Goal: Task Accomplishment & Management: Use online tool/utility

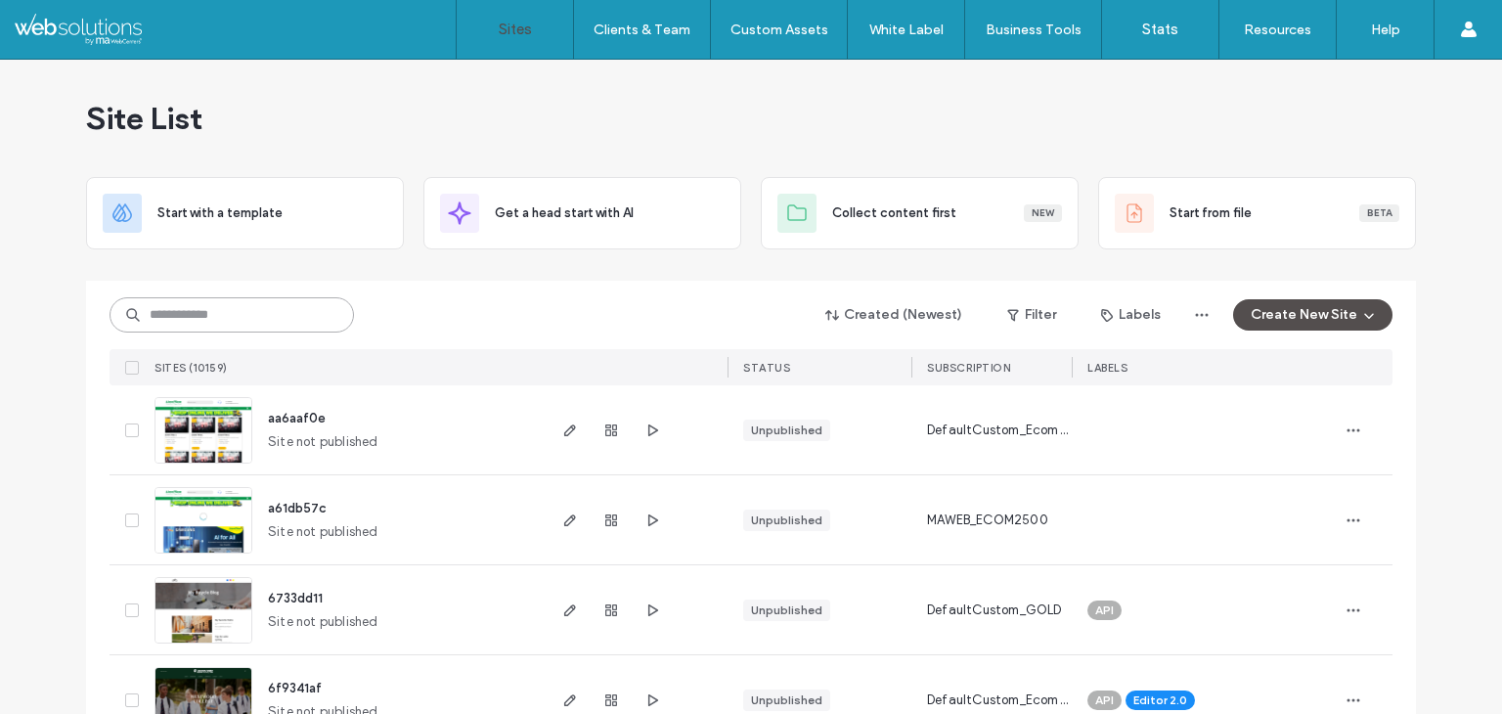
click at [296, 318] on input at bounding box center [231, 314] width 244 height 35
paste input "**********"
type input "**********"
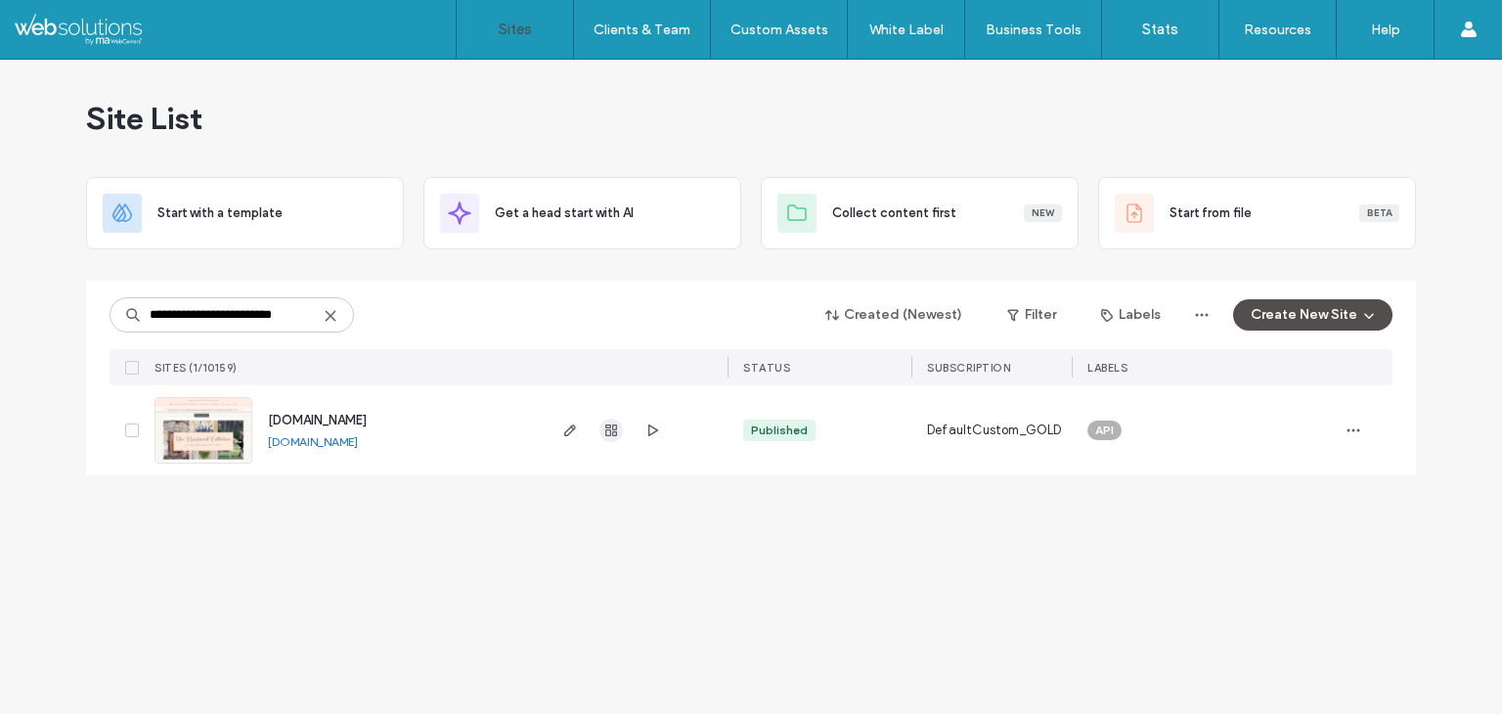
click at [608, 429] on use "button" at bounding box center [611, 430] width 12 height 12
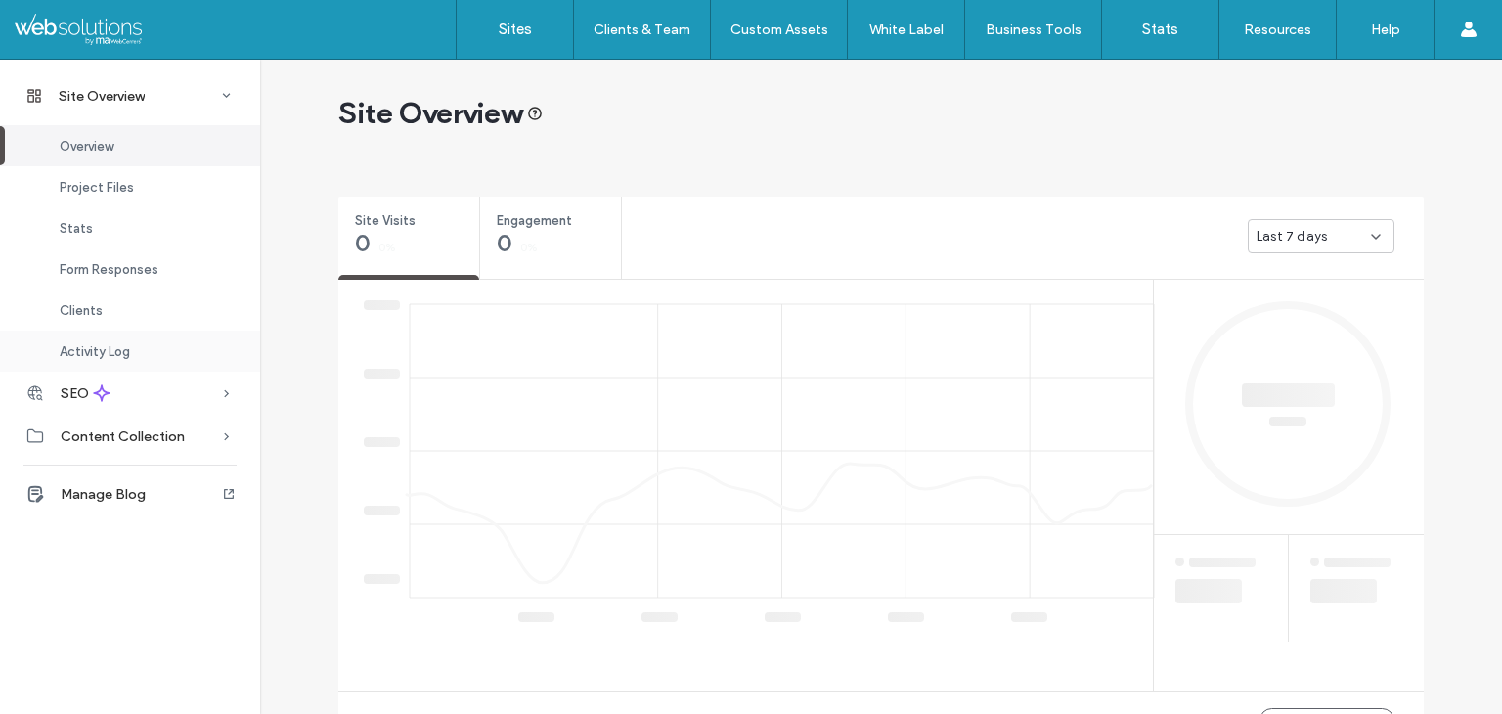
click at [160, 349] on div "Activity Log" at bounding box center [130, 350] width 260 height 41
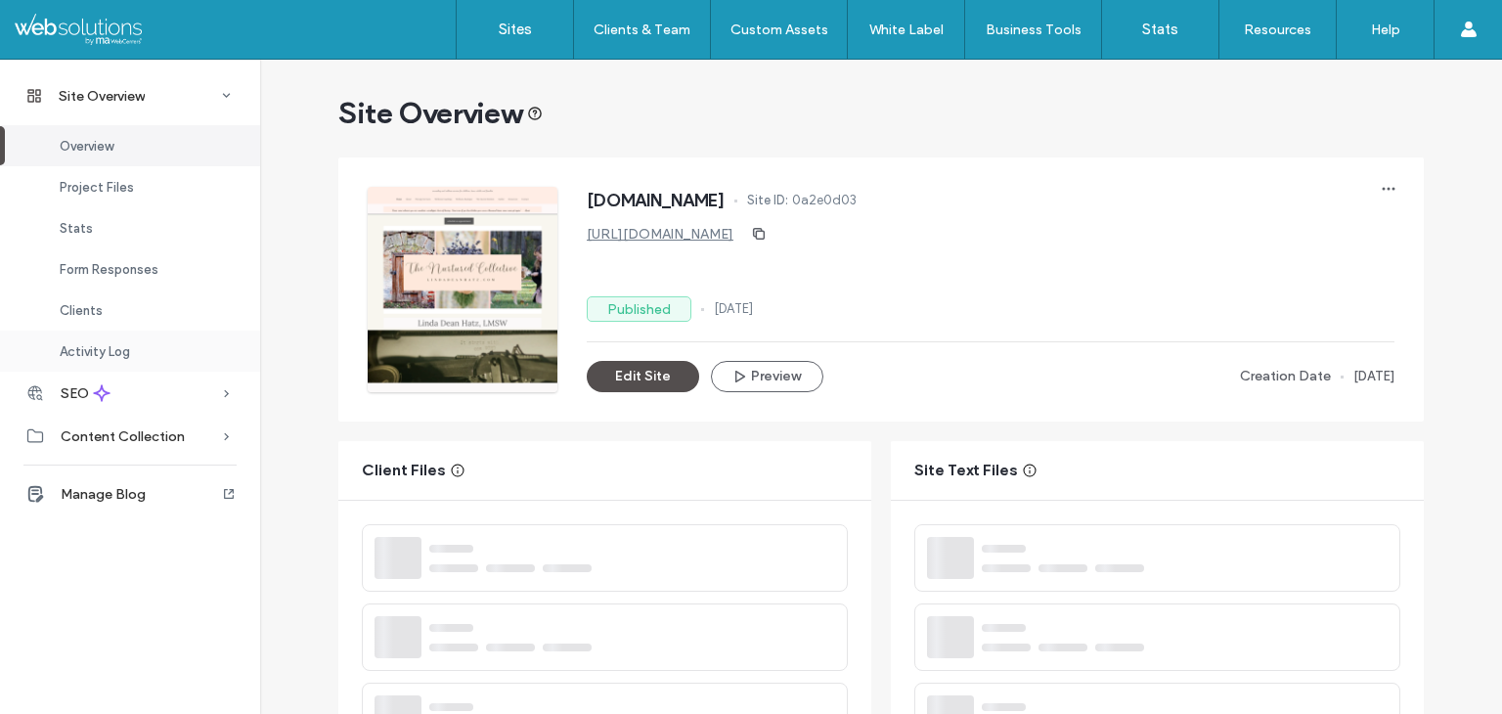
scroll to position [155, 0]
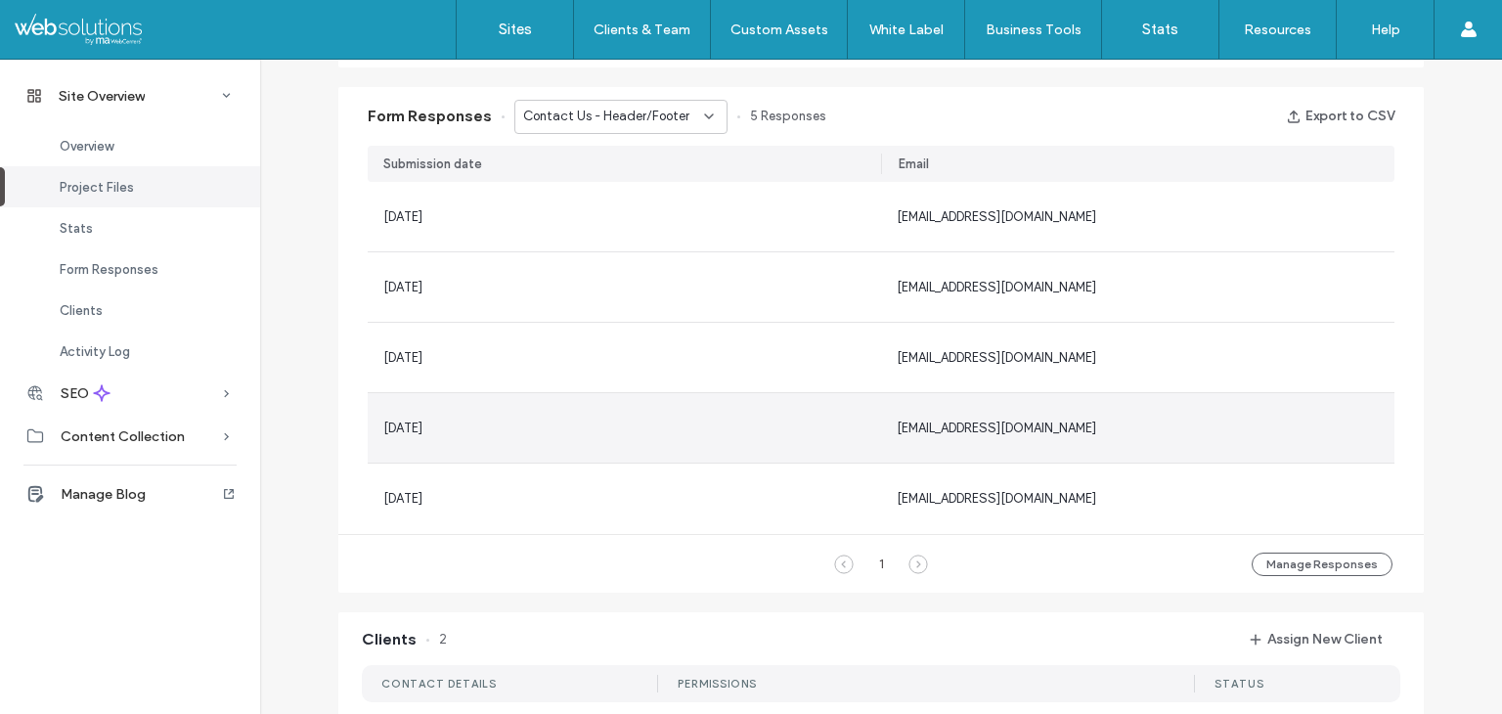
scroll to position [1524, 0]
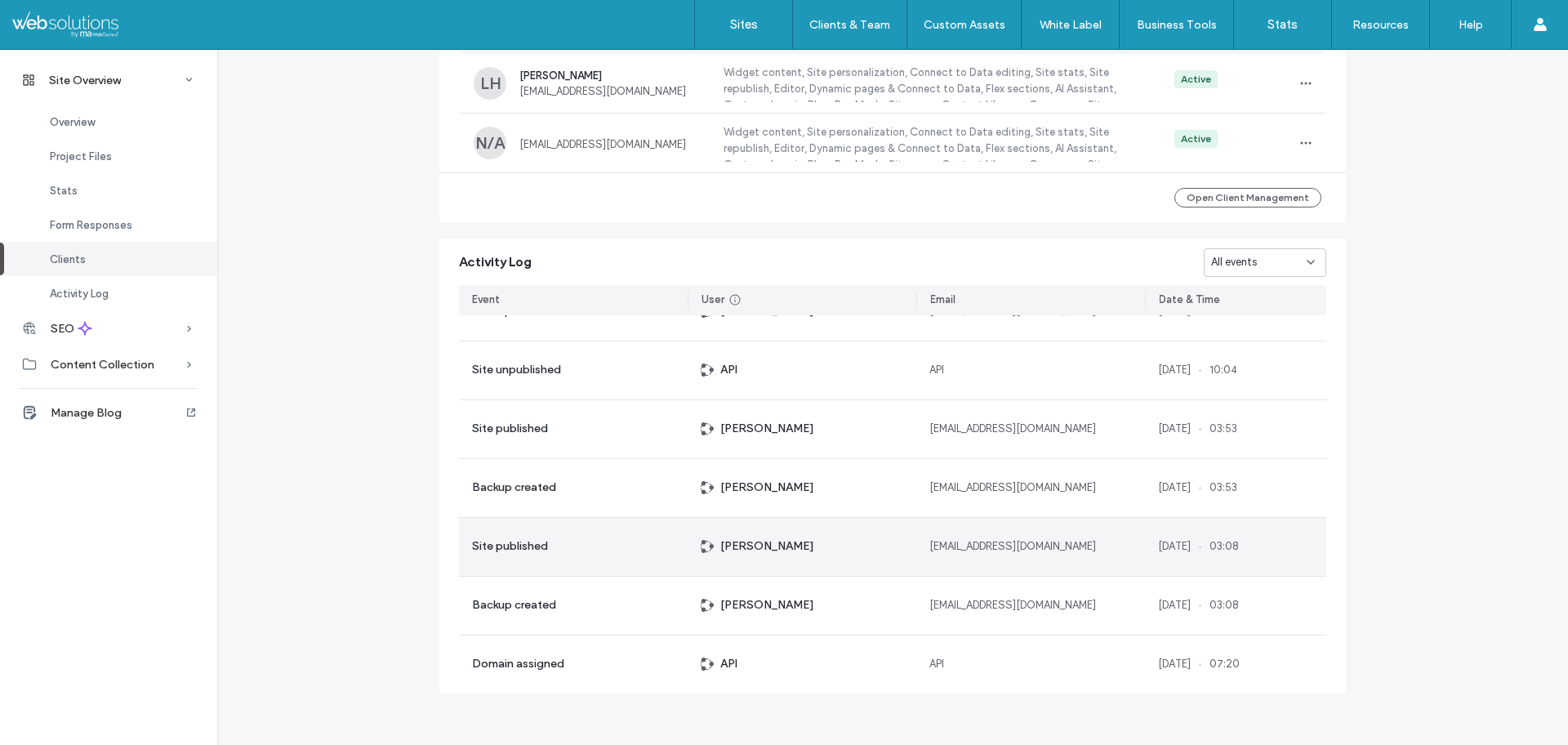
scroll to position [327, 0]
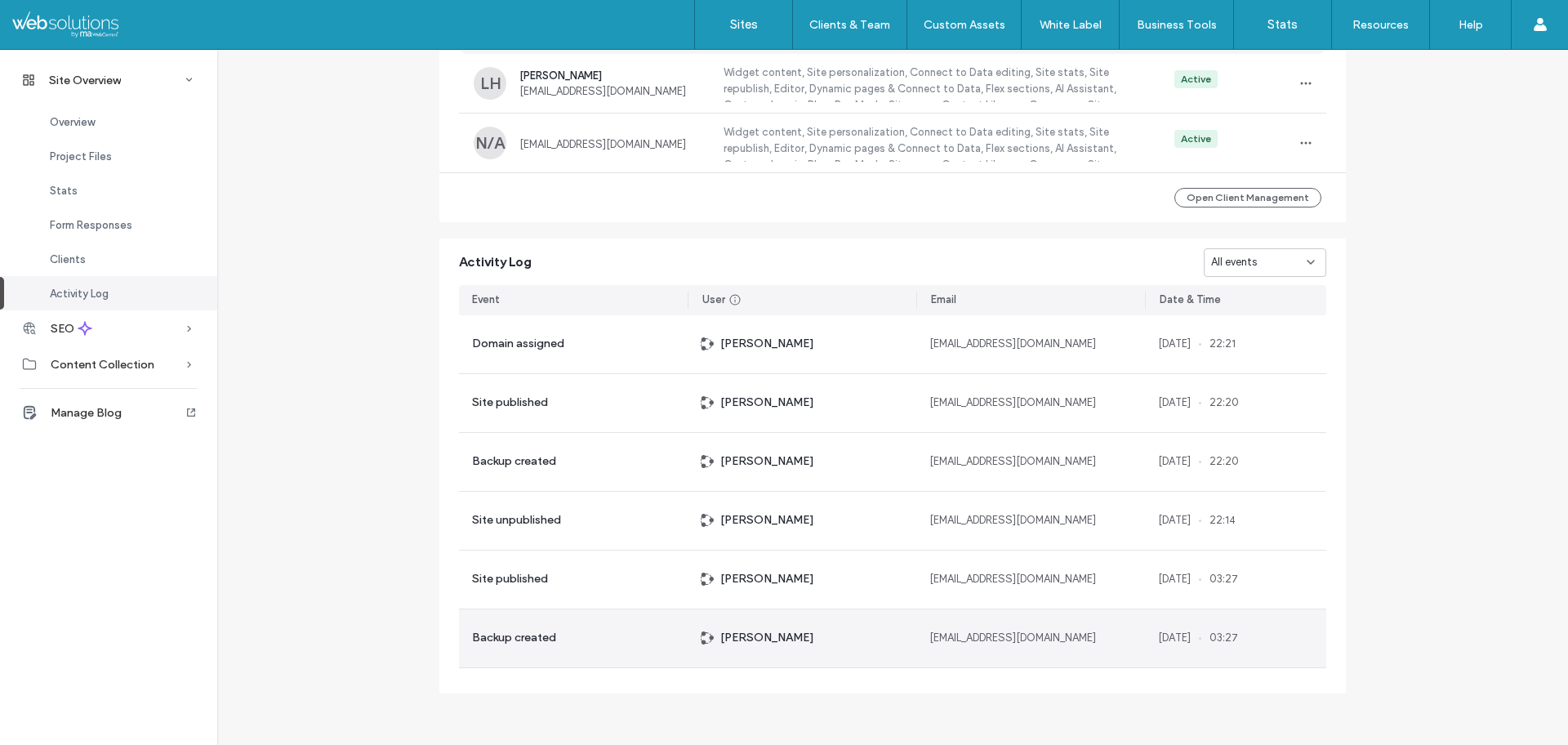
scroll to position [1364, 0]
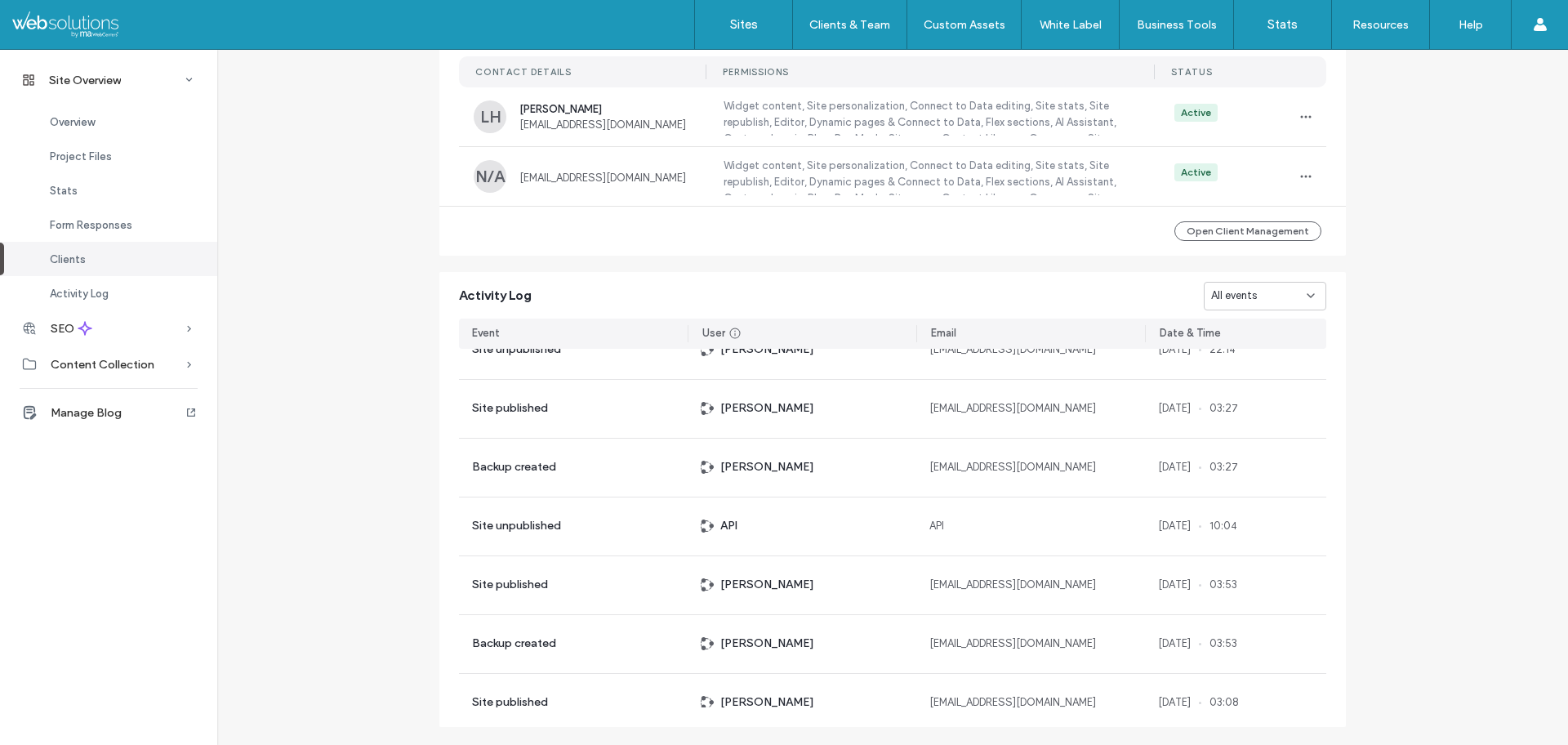
scroll to position [1568, 0]
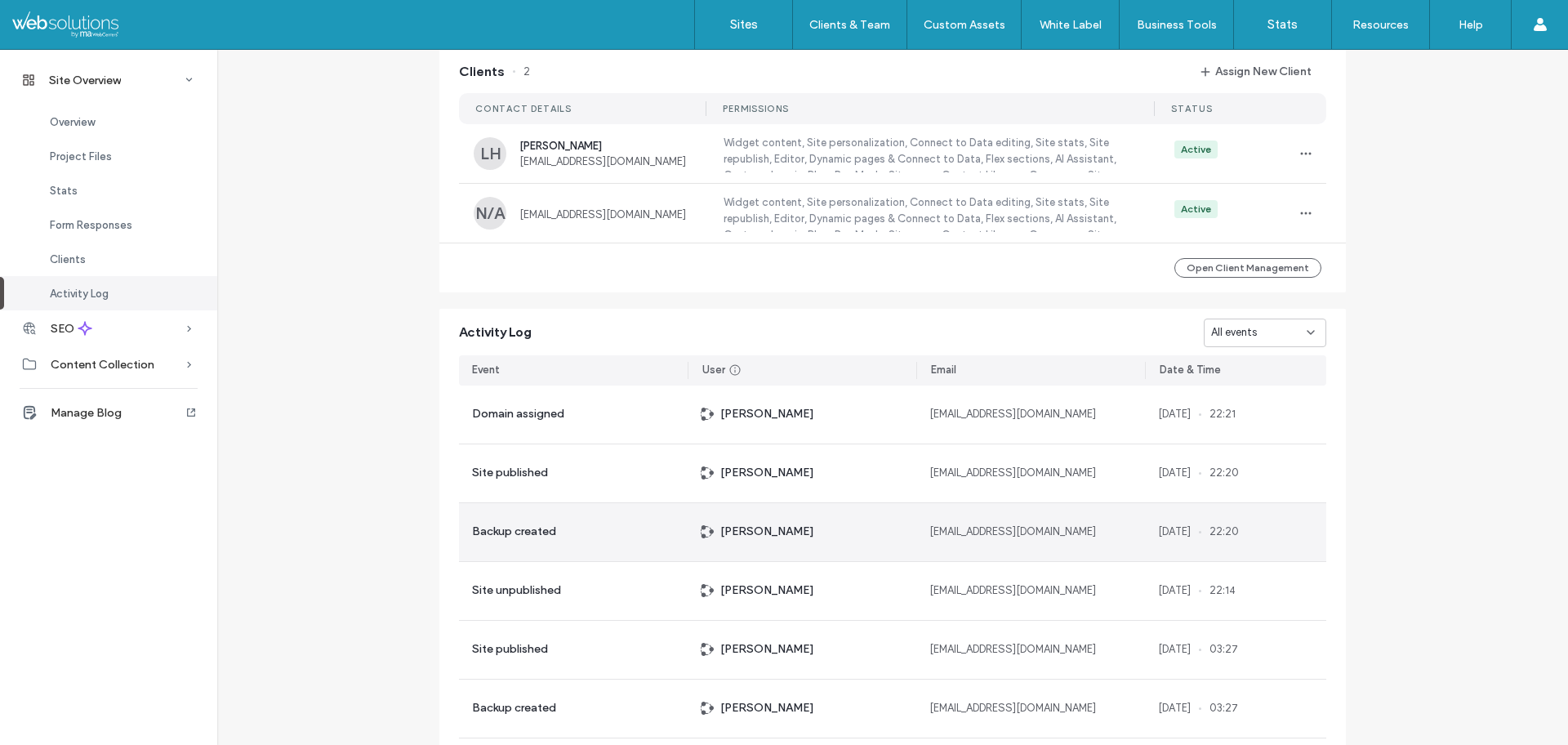
scroll to position [1466, 0]
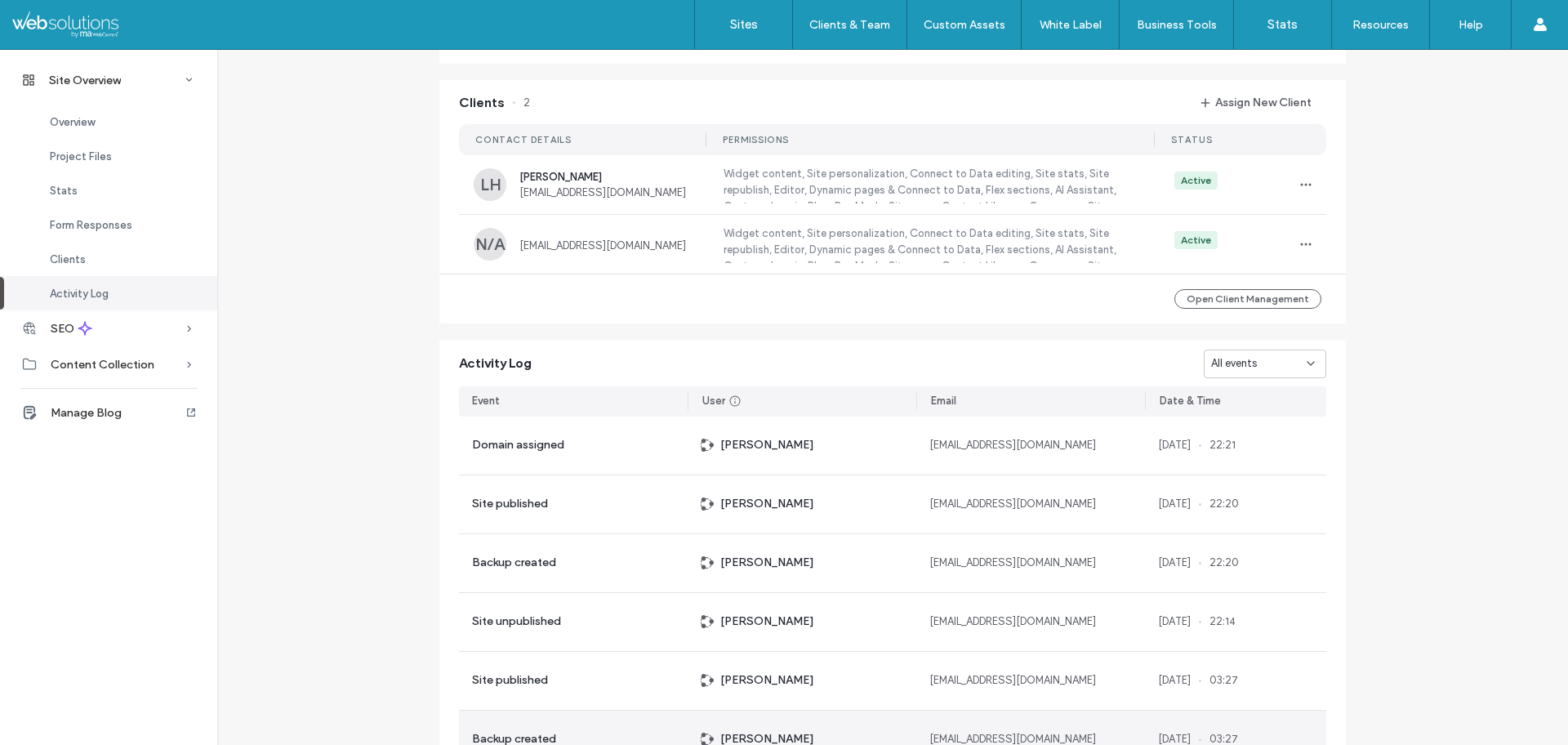
scroll to position [1466, 0]
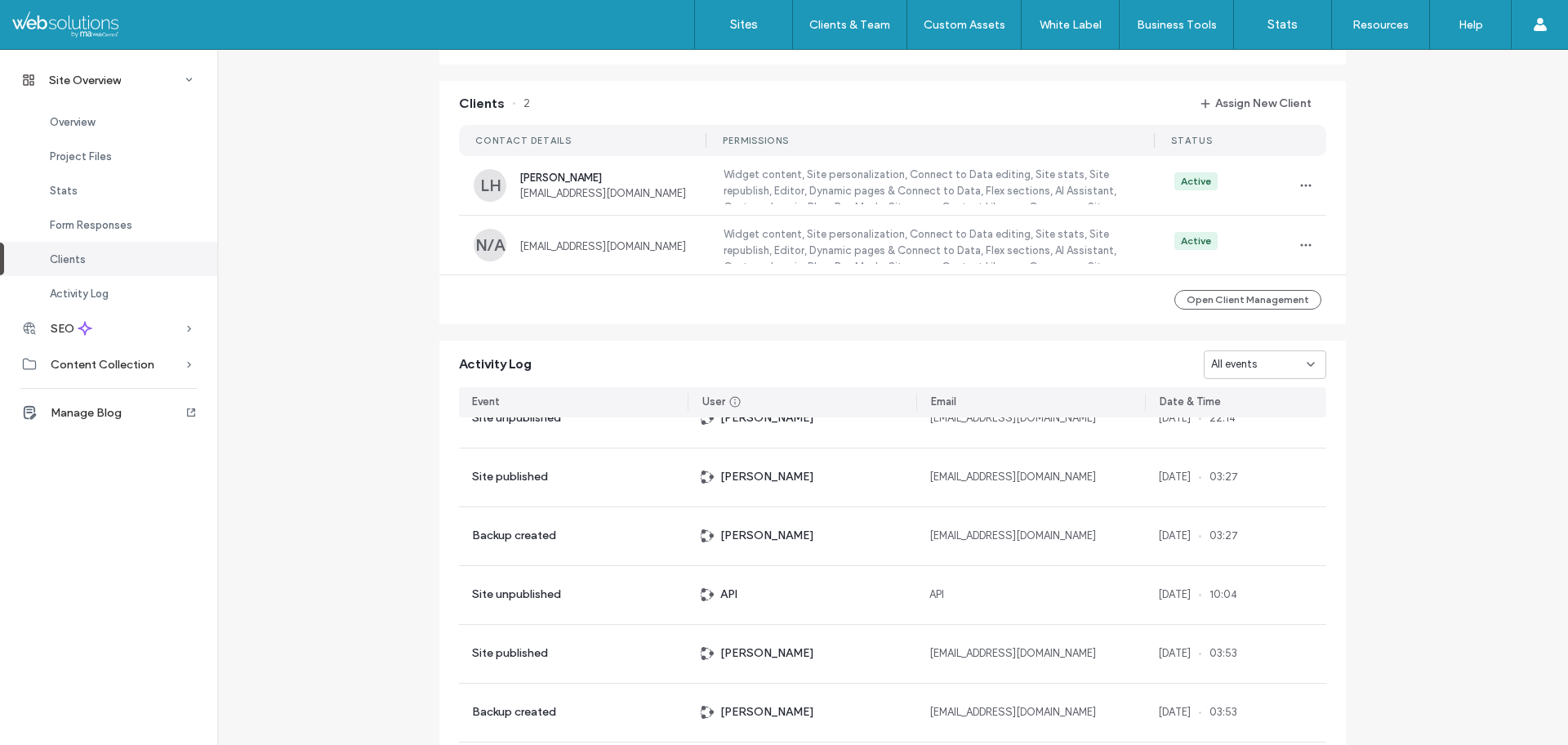
scroll to position [1568, 0]
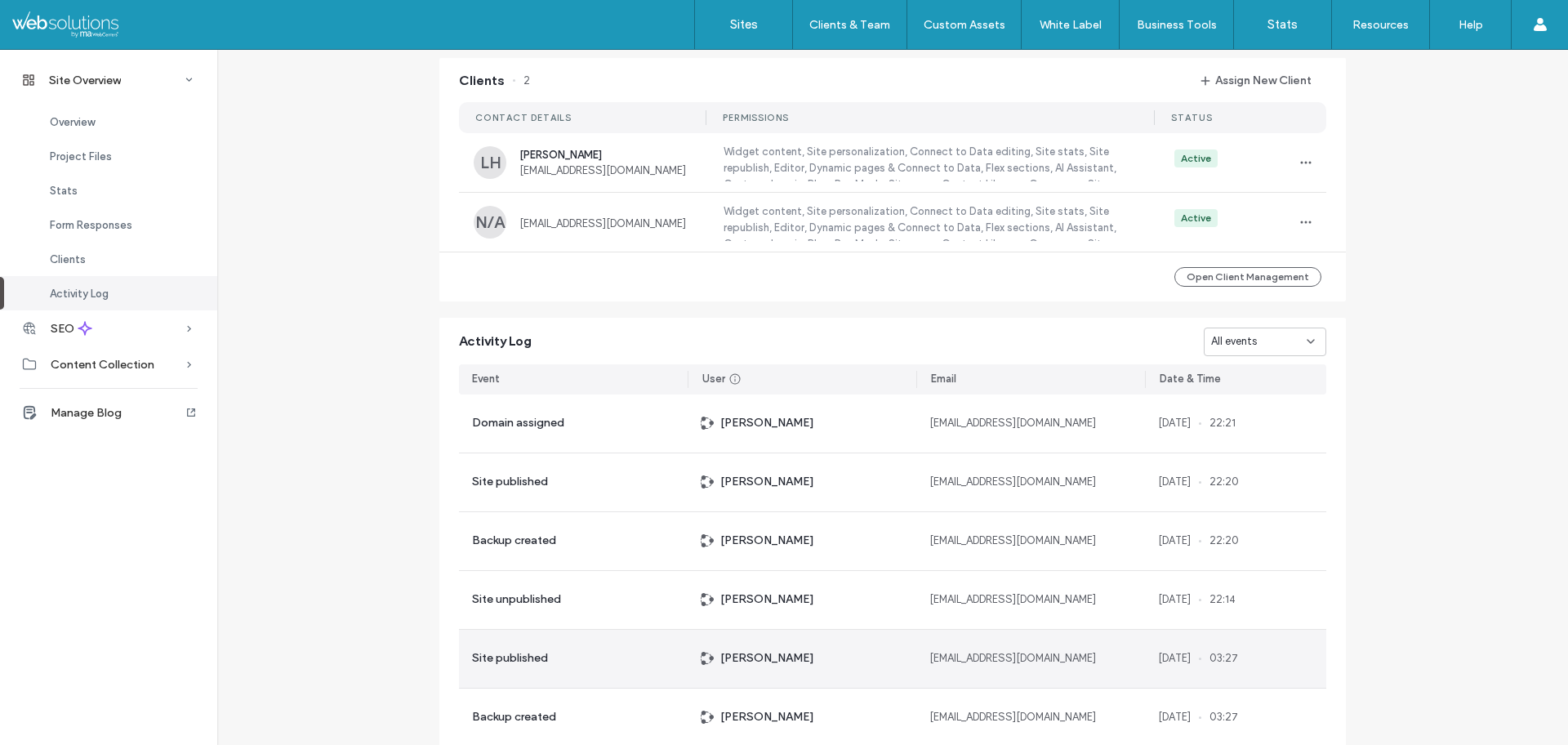
scroll to position [1466, 0]
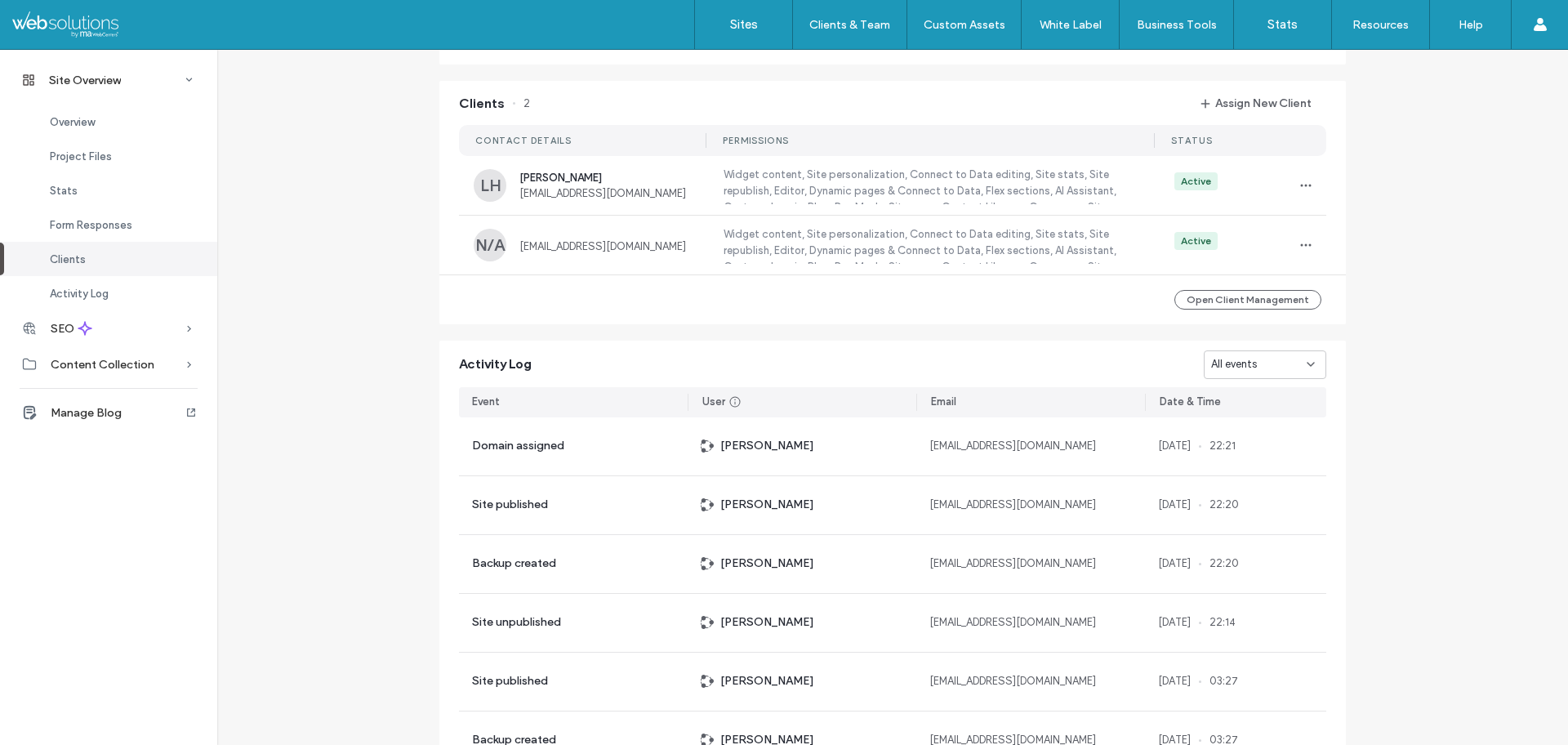
scroll to position [1568, 0]
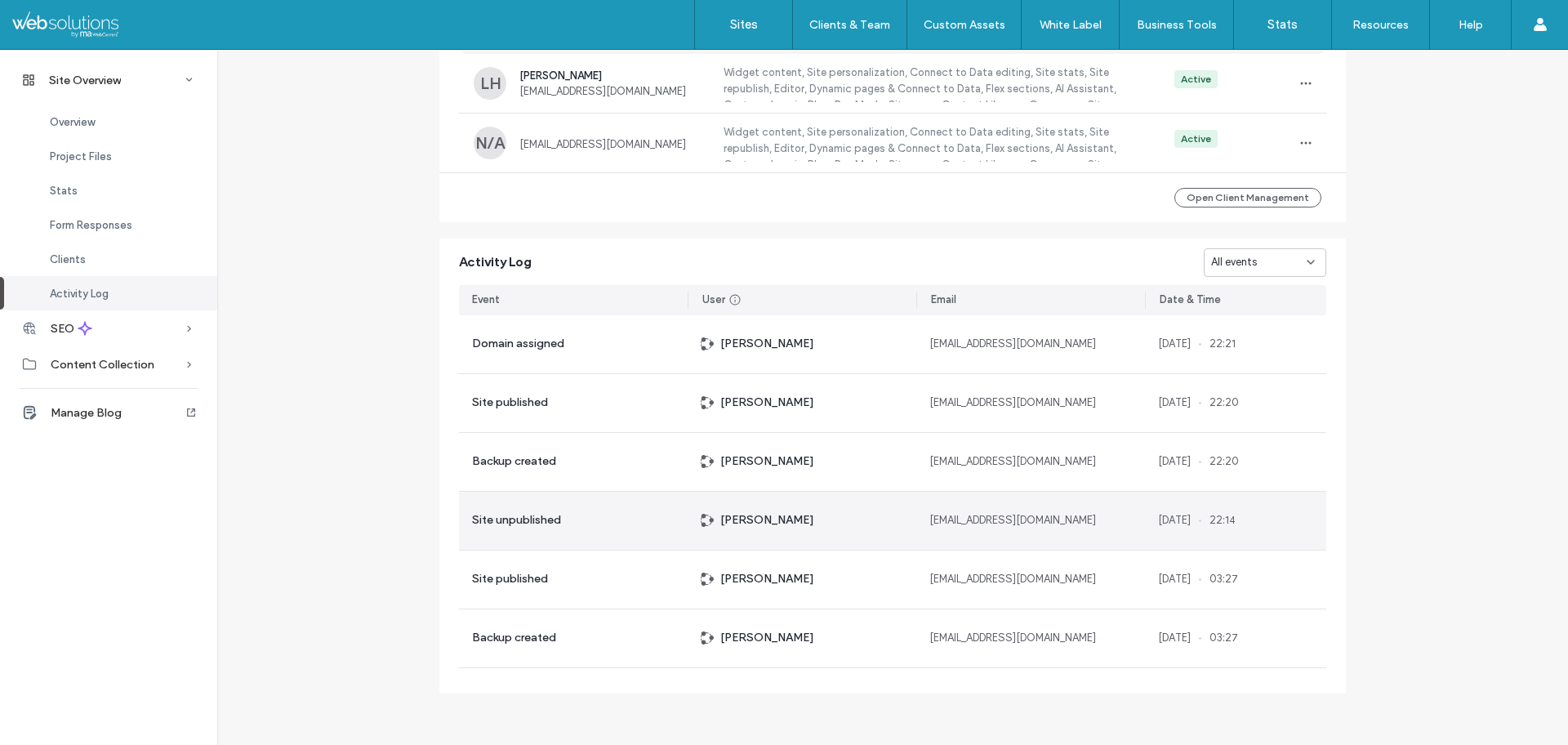
scroll to position [1466, 0]
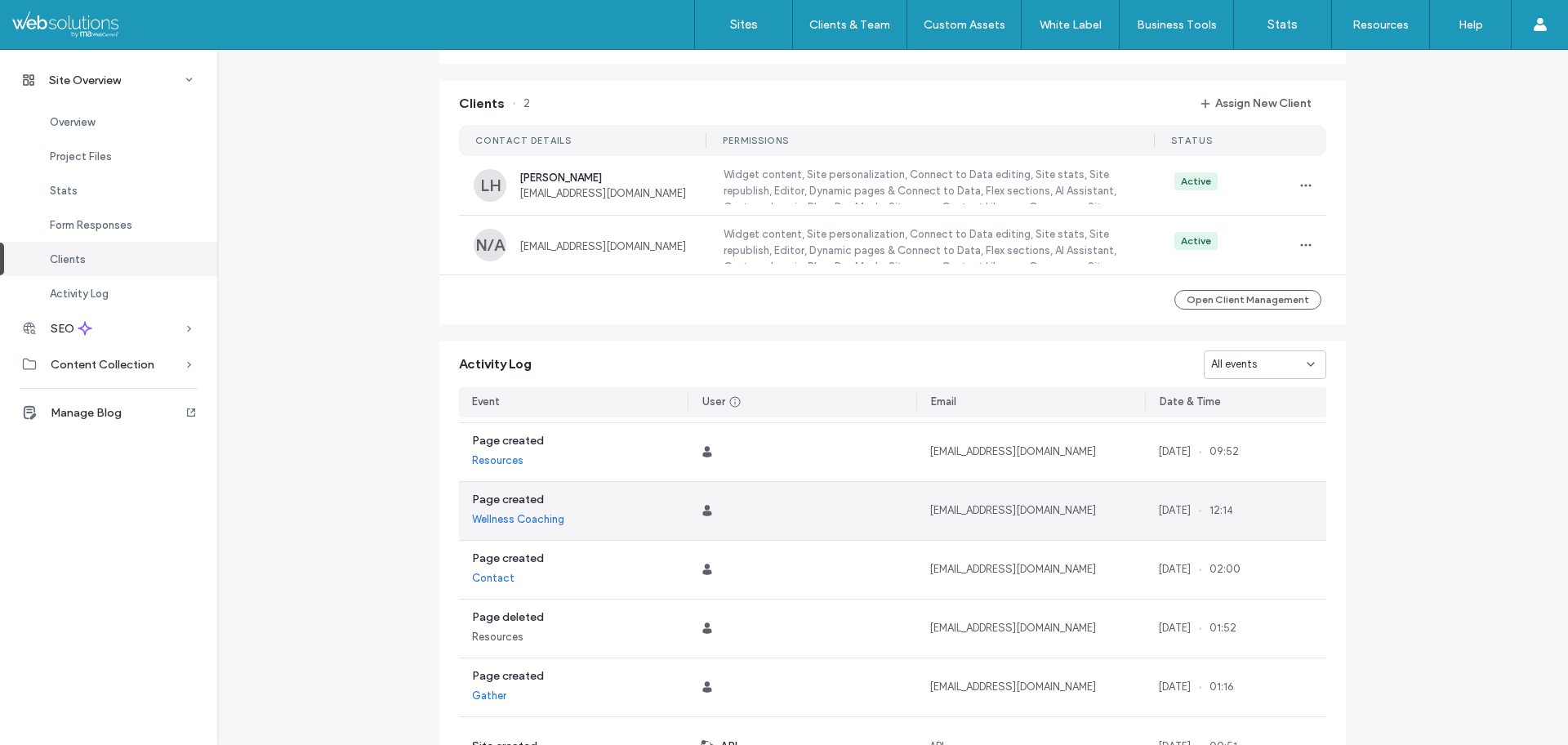
scroll to position [1568, 0]
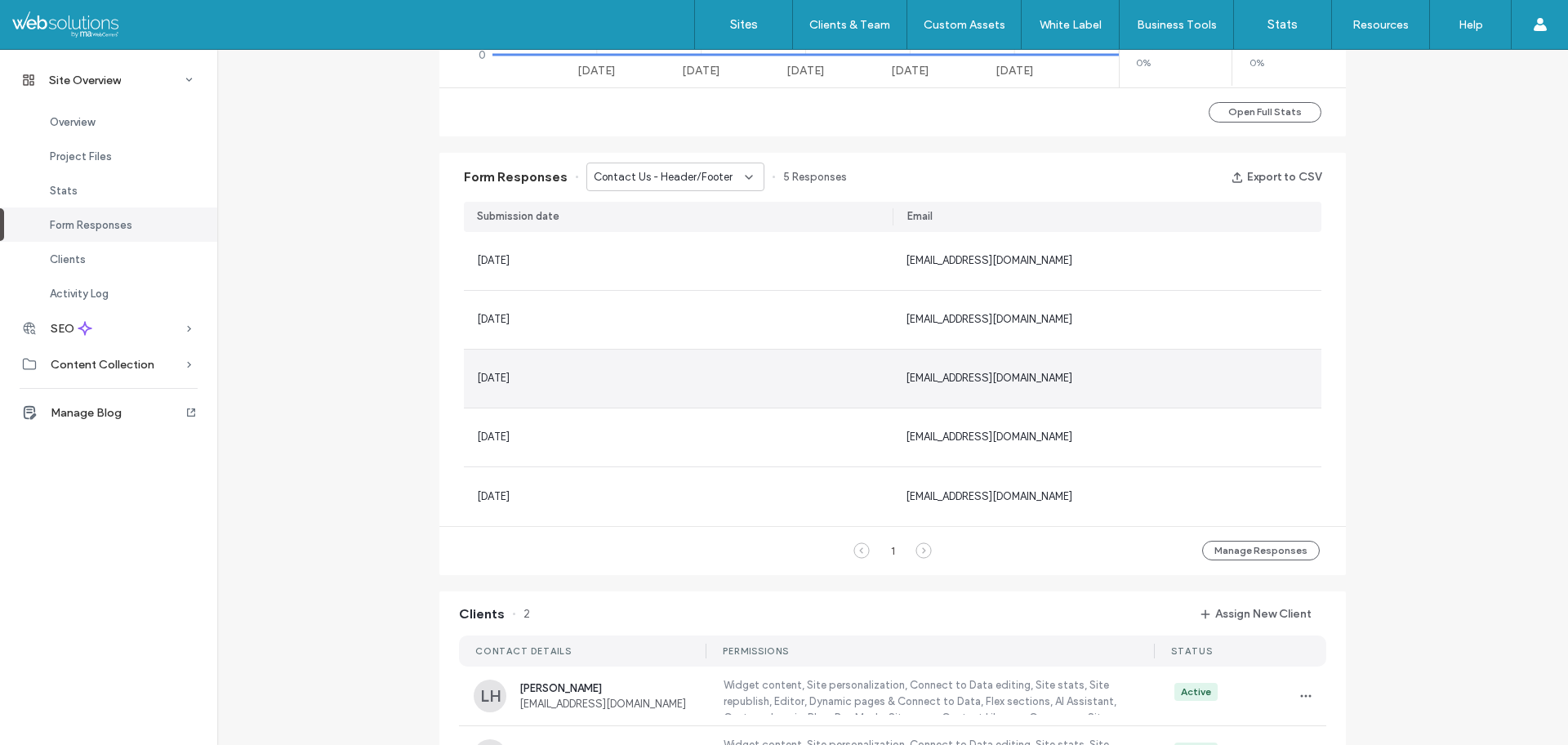
scroll to position [139, 0]
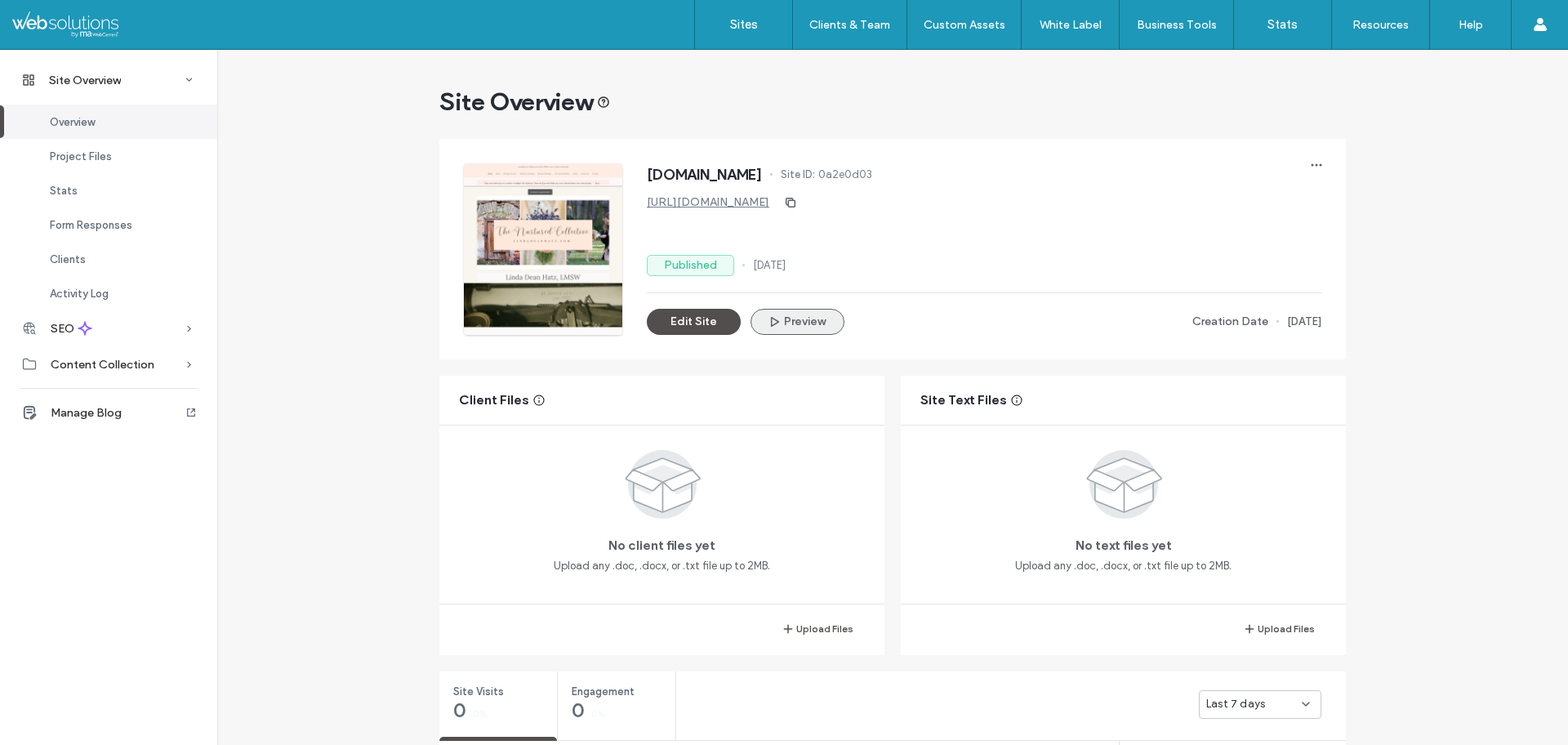
click at [784, 327] on button "Preview" at bounding box center [797, 322] width 94 height 26
